Goal: Task Accomplishment & Management: Complete application form

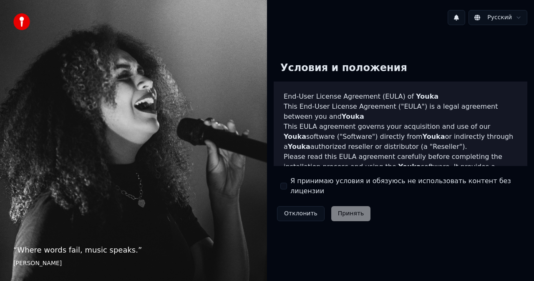
click at [298, 185] on label "Я принимаю условия и обязуюсь не использовать контент без лицензии" at bounding box center [406, 186] width 230 height 20
click at [287, 185] on button "Я принимаю условия и обязуюсь не использовать контент без лицензии" at bounding box center [284, 185] width 7 height 7
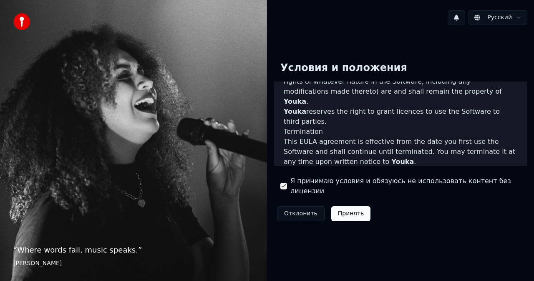
scroll to position [607, 0]
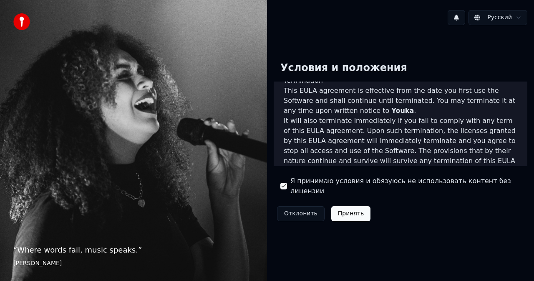
click at [360, 206] on button "Принять" at bounding box center [352, 213] width 40 height 15
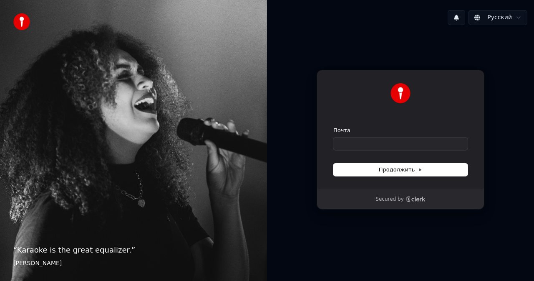
click at [392, 150] on form "Почта Продолжить" at bounding box center [401, 151] width 134 height 49
click at [372, 139] on input "Почта" at bounding box center [401, 143] width 134 height 13
click at [386, 172] on span "Продолжить" at bounding box center [401, 170] width 44 height 8
type input "**********"
